Goal: Task Accomplishment & Management: Manage account settings

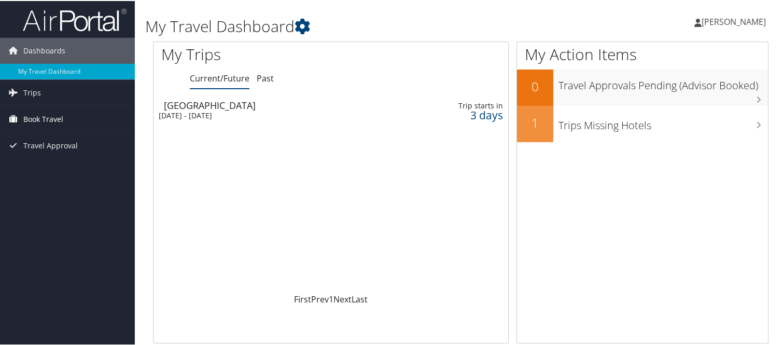
click at [47, 113] on span "Book Travel" at bounding box center [43, 118] width 40 height 26
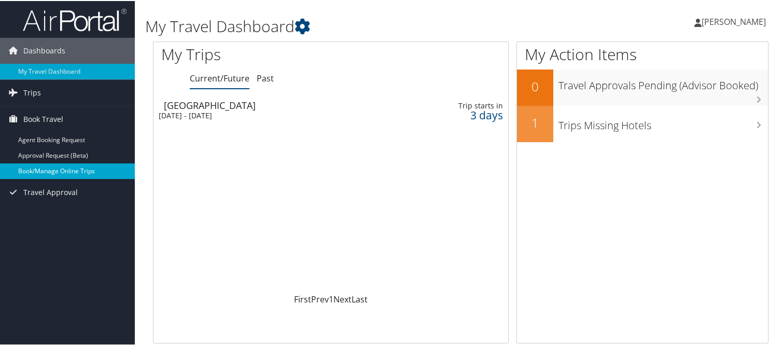
click at [70, 169] on link "Book/Manage Online Trips" at bounding box center [67, 170] width 135 height 16
click at [237, 114] on div "Sun 12 Oct 2025 - Thu 30 Oct 2025" at bounding box center [273, 114] width 228 height 9
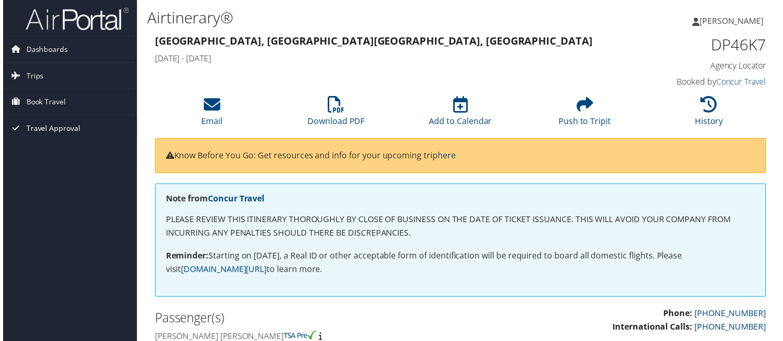
click at [53, 129] on span "Travel Approval" at bounding box center [50, 129] width 54 height 26
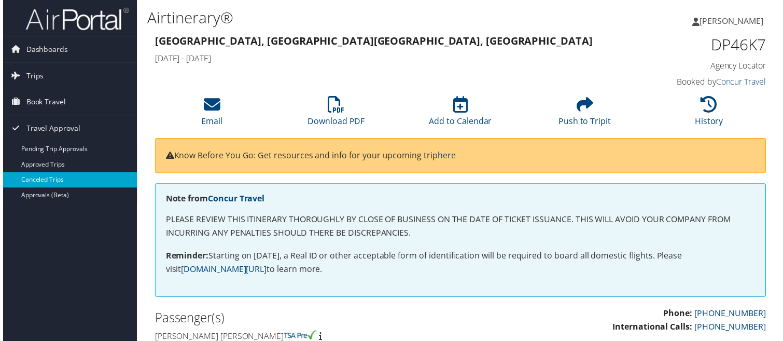
click at [63, 183] on link "Canceled Trips" at bounding box center [67, 181] width 135 height 16
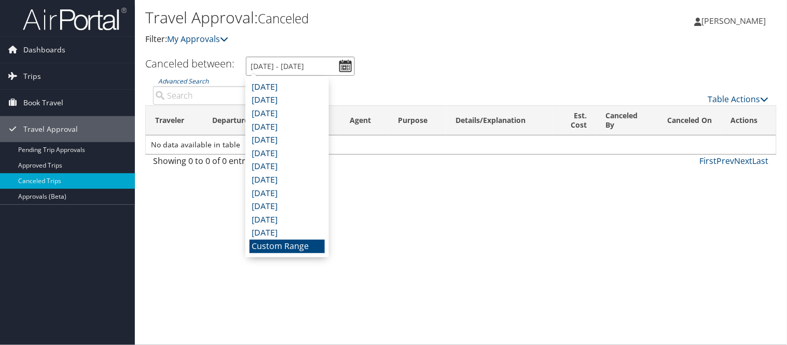
click at [343, 67] on input "9/9/2025 - 10/9/2025" at bounding box center [300, 66] width 109 height 19
click at [305, 232] on li "October 2024" at bounding box center [287, 232] width 75 height 13
type input "10/1/2024 - 10/31/2024"
click at [347, 65] on input "10/1/2024 - 10/31/2024" at bounding box center [300, 66] width 109 height 19
click at [214, 60] on h3 "Canceled between:" at bounding box center [189, 64] width 89 height 14
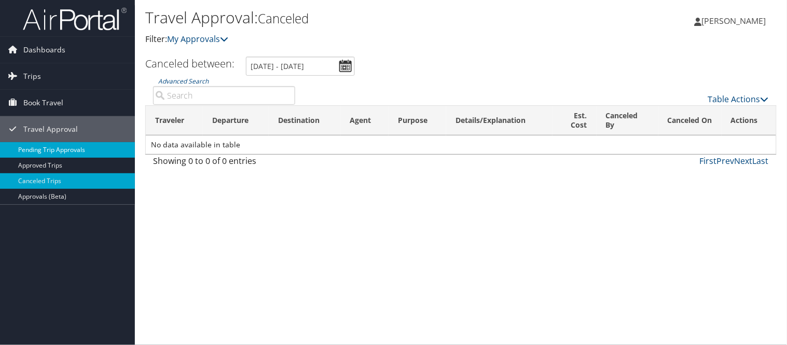
click at [39, 148] on link "Pending Trip Approvals" at bounding box center [67, 150] width 135 height 16
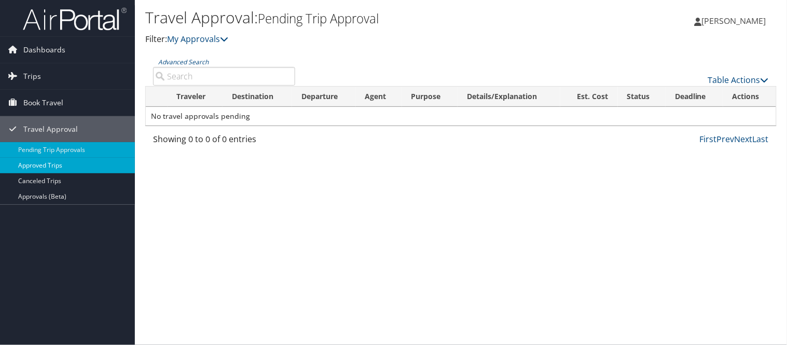
click at [57, 167] on link "Approved Trips" at bounding box center [67, 166] width 135 height 16
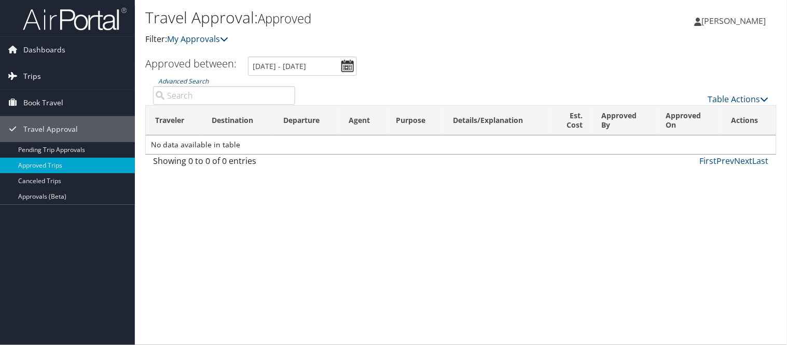
click at [31, 75] on span "Trips" at bounding box center [32, 76] width 18 height 26
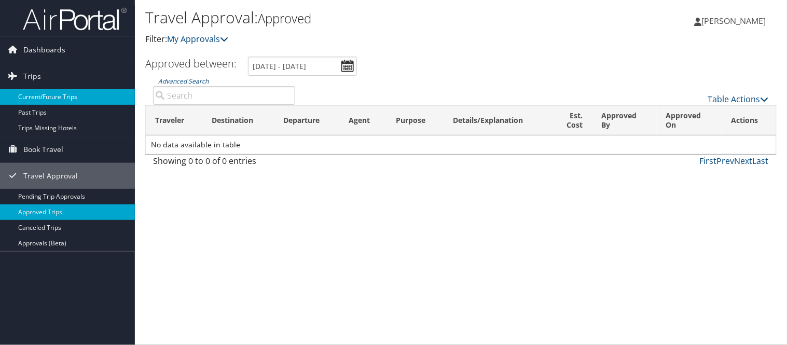
click at [69, 99] on link "Current/Future Trips" at bounding box center [67, 97] width 135 height 16
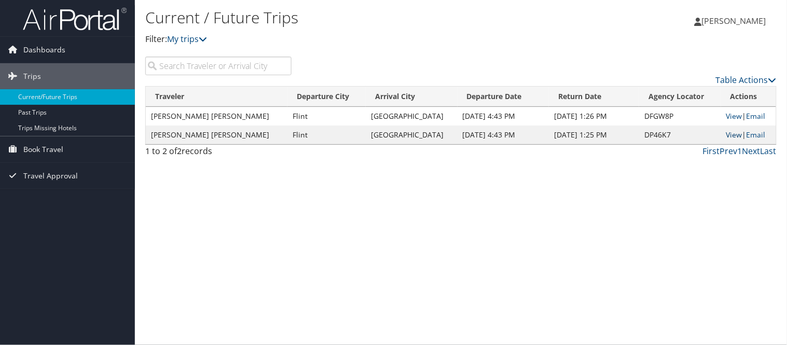
click at [728, 133] on link "View" at bounding box center [734, 135] width 16 height 10
